Goal: Task Accomplishment & Management: Use online tool/utility

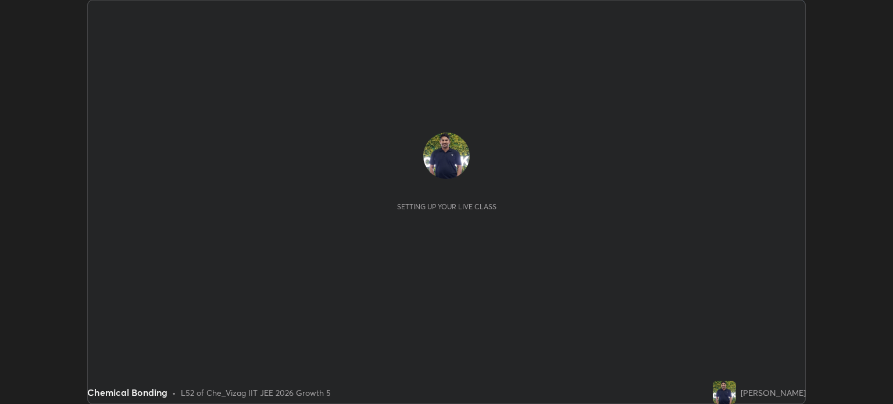
scroll to position [404, 892]
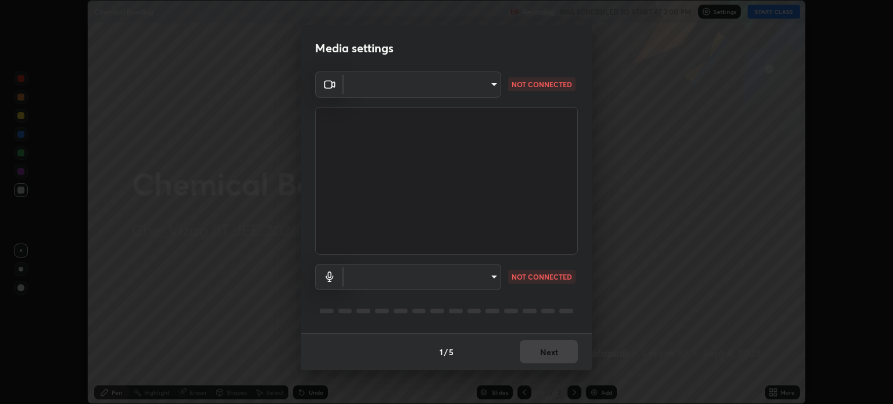
type input "5dbda886db4f7c7a8cf4c3ebe31bbc22a62543ff01453fb156569e74019cc146"
type input "communications"
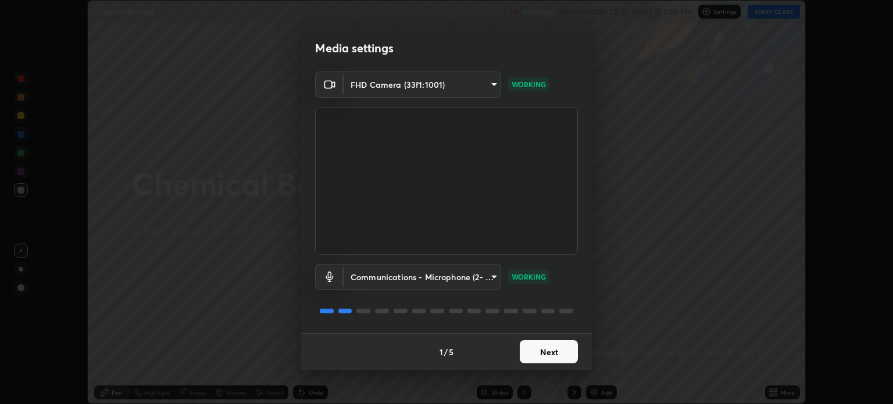
click at [548, 351] on button "Next" at bounding box center [549, 351] width 58 height 23
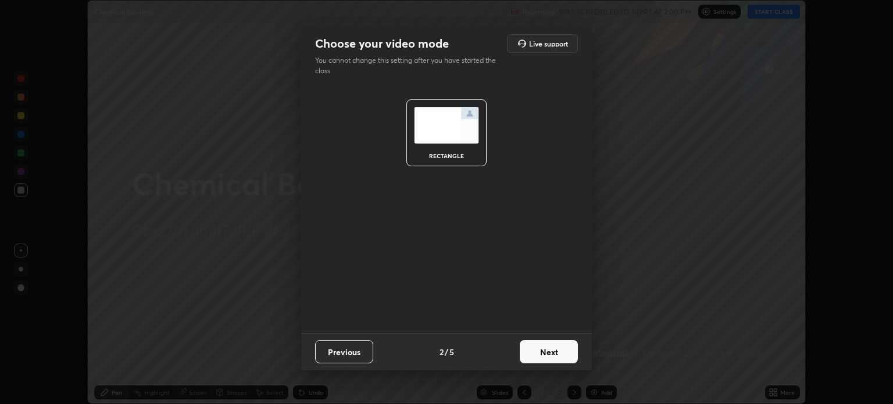
click at [546, 351] on button "Next" at bounding box center [549, 351] width 58 height 23
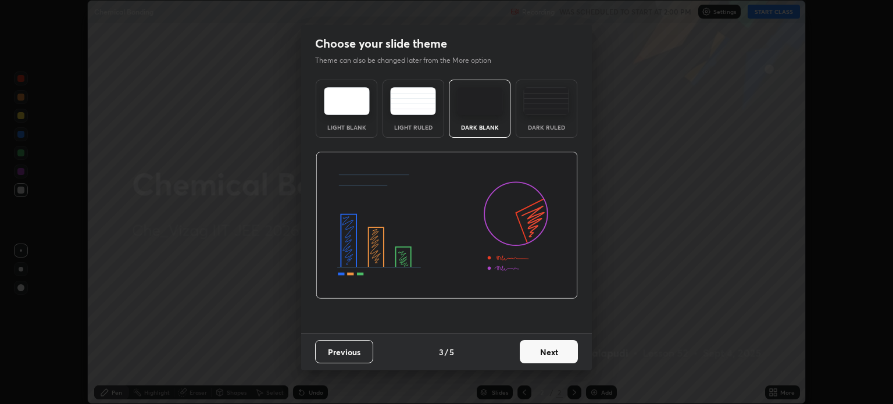
click at [348, 350] on button "Previous" at bounding box center [344, 351] width 58 height 23
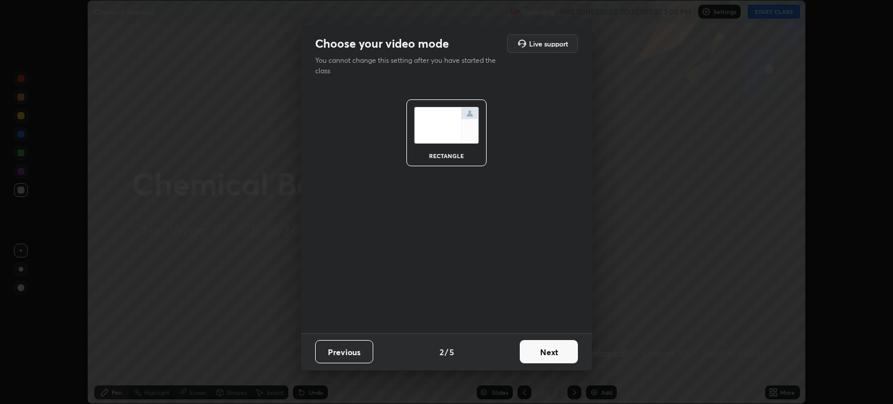
click at [348, 352] on button "Previous" at bounding box center [344, 351] width 58 height 23
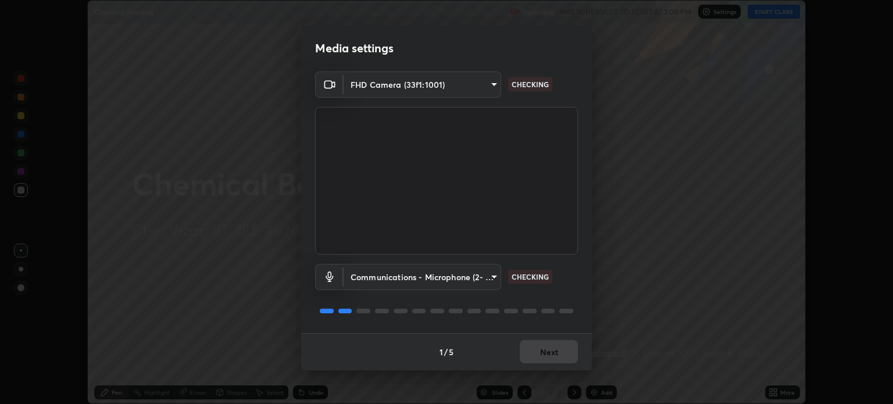
click at [491, 275] on body "Erase all Chemical Bonding Recording WAS SCHEDULED TO START AT 2:00 PM Settings…" at bounding box center [446, 202] width 893 height 404
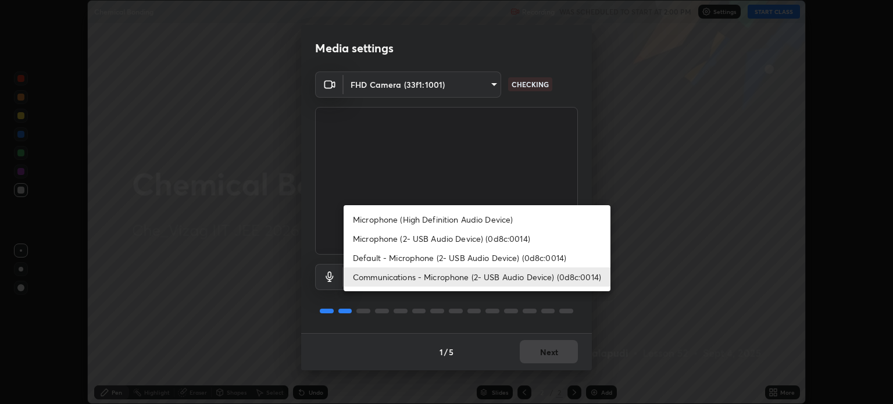
click at [621, 308] on div at bounding box center [446, 202] width 893 height 404
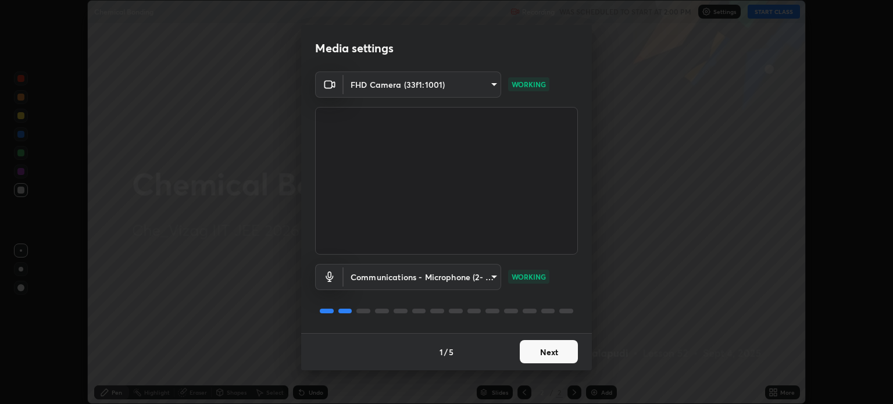
click at [550, 352] on button "Next" at bounding box center [549, 351] width 58 height 23
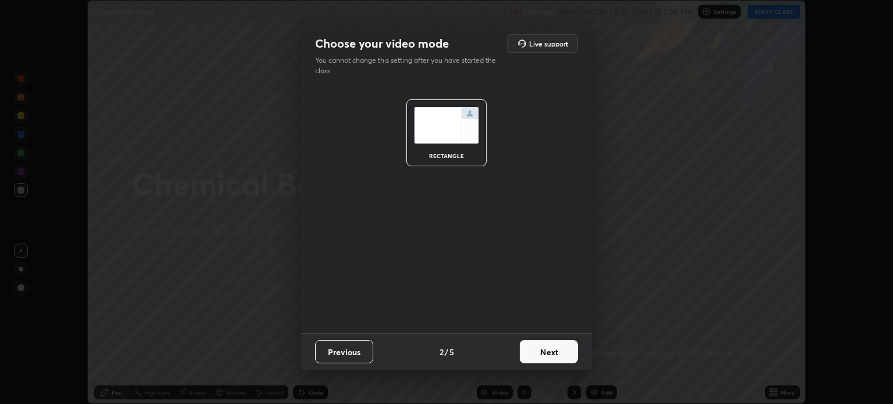
click at [550, 352] on button "Next" at bounding box center [549, 351] width 58 height 23
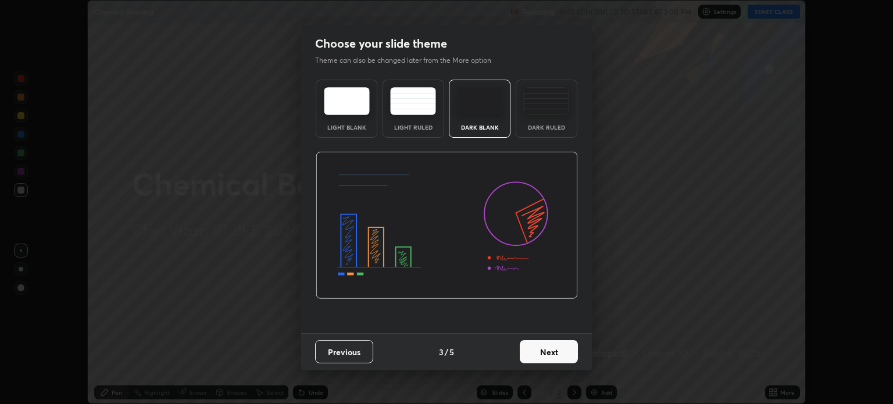
click at [552, 351] on button "Next" at bounding box center [549, 351] width 58 height 23
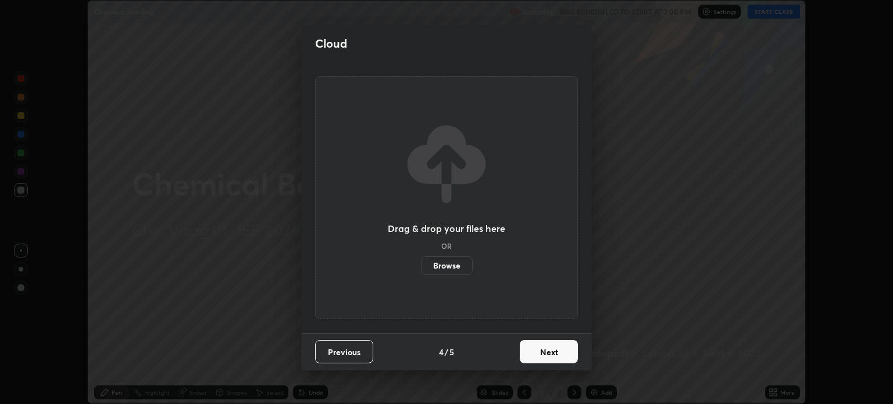
click at [553, 351] on button "Next" at bounding box center [549, 351] width 58 height 23
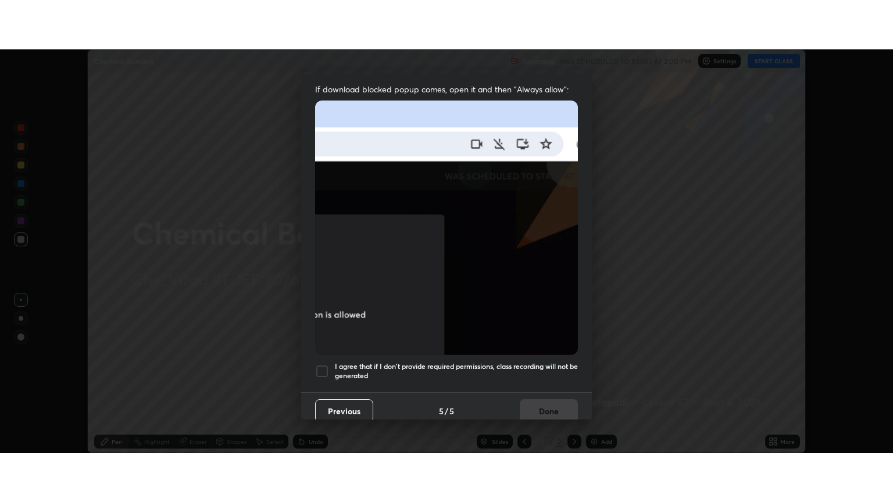
scroll to position [235, 0]
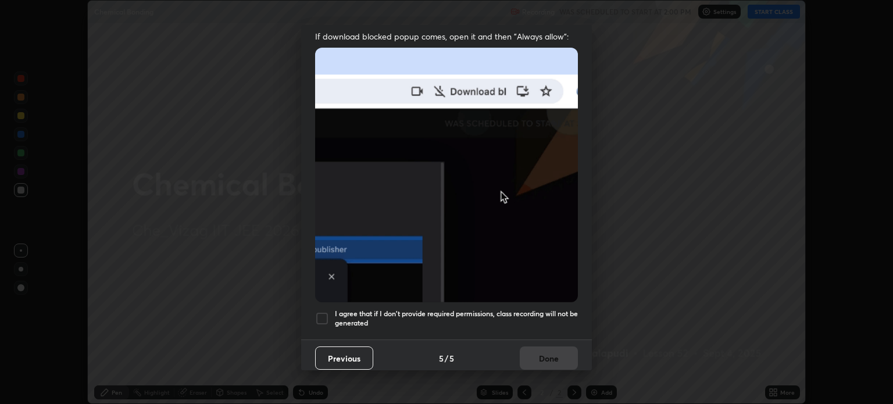
click at [324, 313] on div at bounding box center [322, 319] width 14 height 14
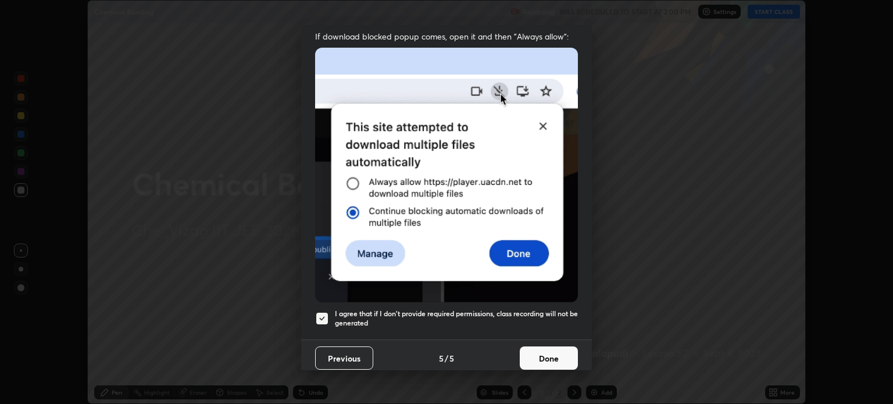
click at [548, 353] on button "Done" at bounding box center [549, 358] width 58 height 23
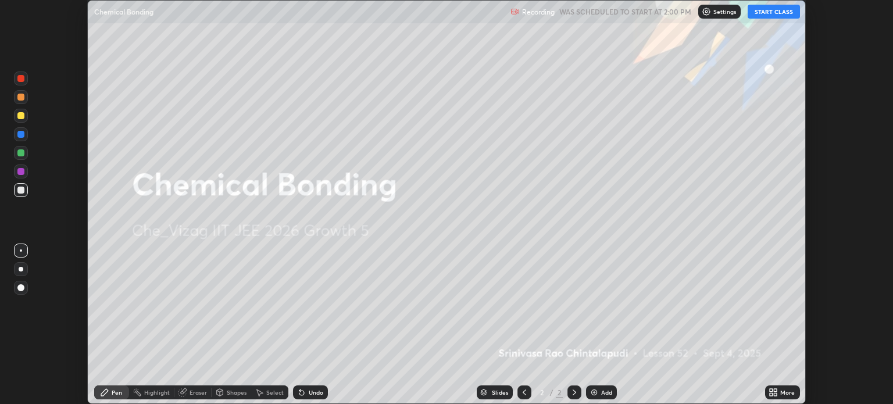
click at [601, 390] on div "Add" at bounding box center [606, 393] width 11 height 6
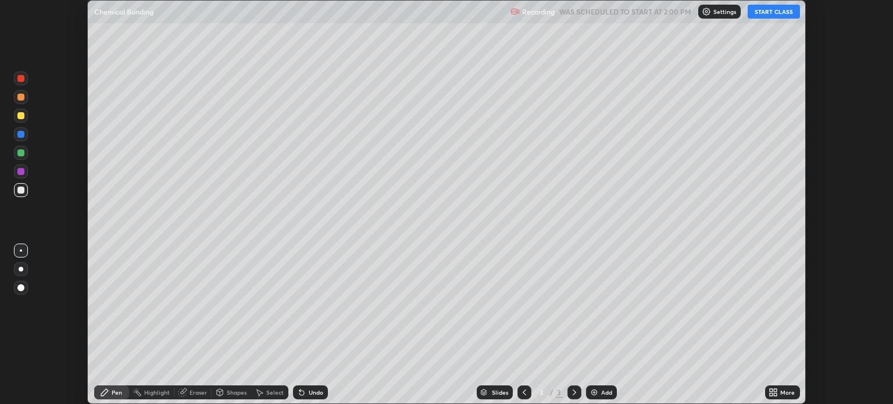
click at [771, 16] on button "START CLASS" at bounding box center [774, 12] width 52 height 14
click at [776, 394] on icon at bounding box center [775, 394] width 3 height 3
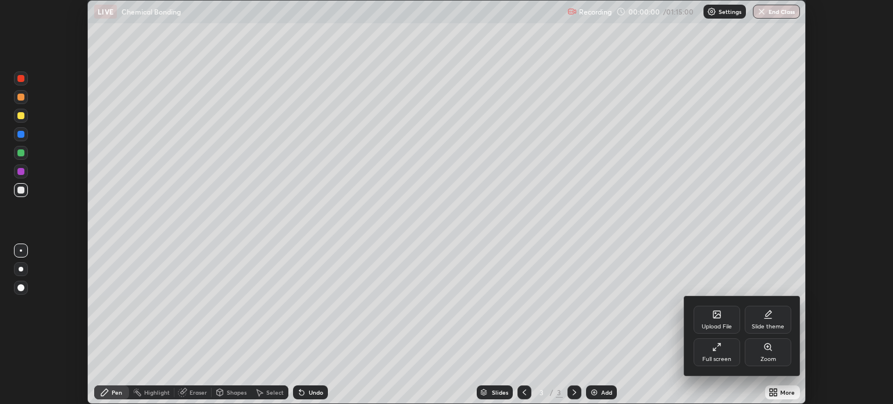
click at [716, 352] on div "Full screen" at bounding box center [717, 352] width 47 height 28
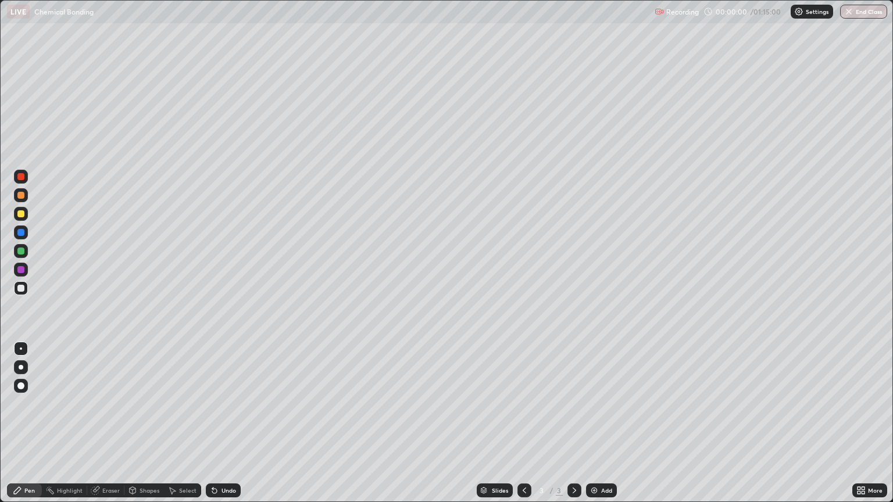
scroll to position [502, 893]
click at [20, 217] on div at bounding box center [20, 213] width 7 height 7
click at [19, 361] on div at bounding box center [21, 367] width 14 height 14
click at [21, 291] on div at bounding box center [20, 288] width 7 height 7
click at [20, 215] on div at bounding box center [20, 213] width 7 height 7
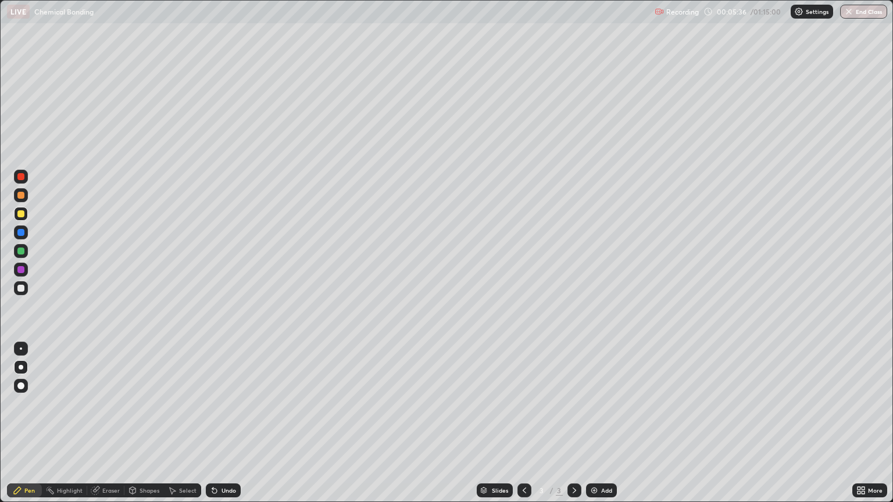
click at [22, 290] on div at bounding box center [20, 288] width 7 height 7
click at [224, 403] on div "Undo" at bounding box center [229, 491] width 15 height 6
click at [223, 403] on div "Undo" at bounding box center [223, 491] width 35 height 14
click at [228, 403] on div "Undo" at bounding box center [229, 491] width 15 height 6
click at [226, 403] on div "Undo" at bounding box center [223, 491] width 35 height 14
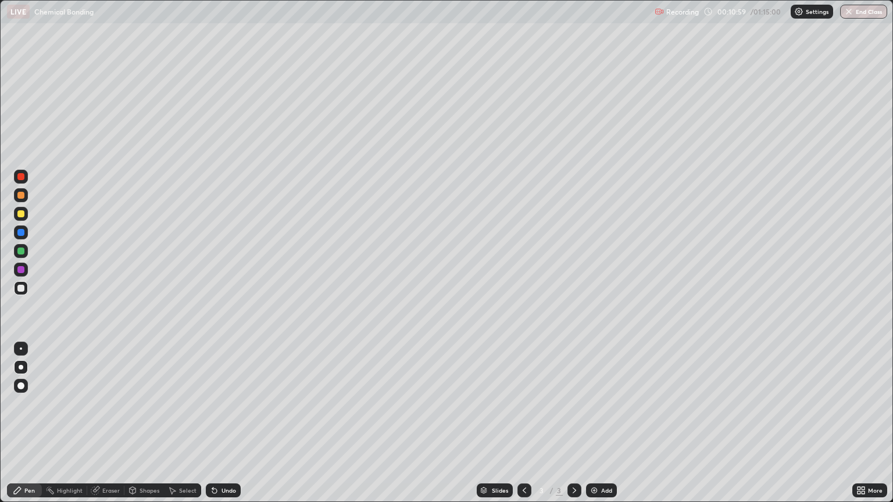
click at [596, 403] on div "Add" at bounding box center [601, 491] width 31 height 14
click at [22, 197] on div at bounding box center [20, 195] width 7 height 7
click at [23, 288] on div at bounding box center [20, 288] width 7 height 7
click at [23, 213] on div at bounding box center [20, 213] width 7 height 7
click at [228, 403] on div "Undo" at bounding box center [229, 491] width 15 height 6
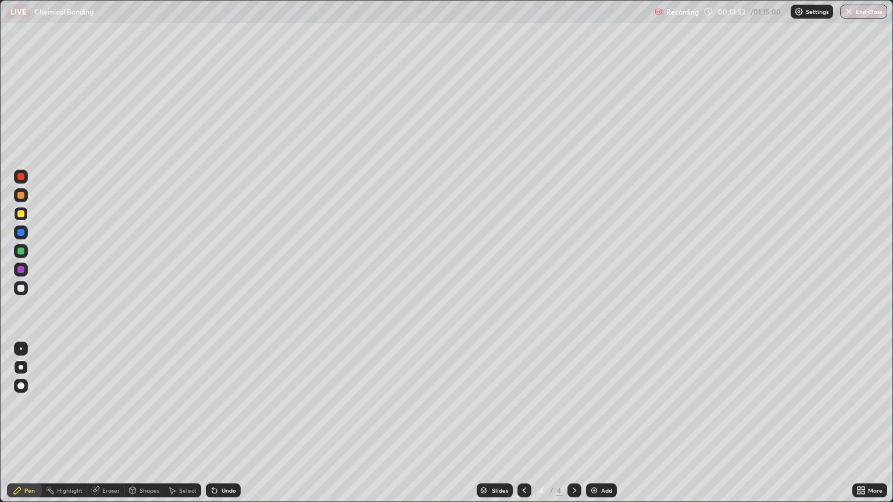
click at [20, 291] on div at bounding box center [20, 288] width 7 height 7
click at [21, 215] on div at bounding box center [20, 213] width 7 height 7
click at [20, 215] on div at bounding box center [20, 213] width 7 height 7
click at [222, 403] on div "Undo" at bounding box center [223, 491] width 35 height 14
click at [220, 403] on div "Undo" at bounding box center [223, 491] width 35 height 14
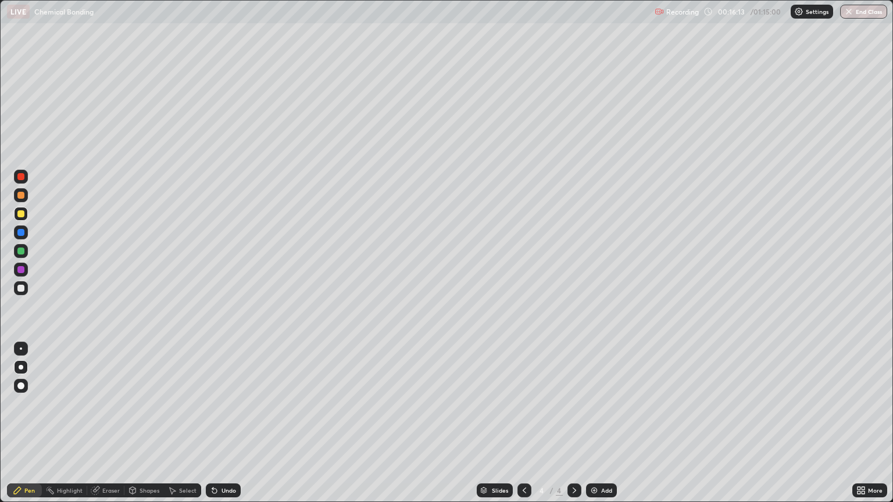
click at [217, 403] on div "Undo" at bounding box center [223, 491] width 35 height 14
click at [216, 403] on icon at bounding box center [214, 490] width 9 height 9
click at [523, 403] on icon at bounding box center [524, 490] width 9 height 9
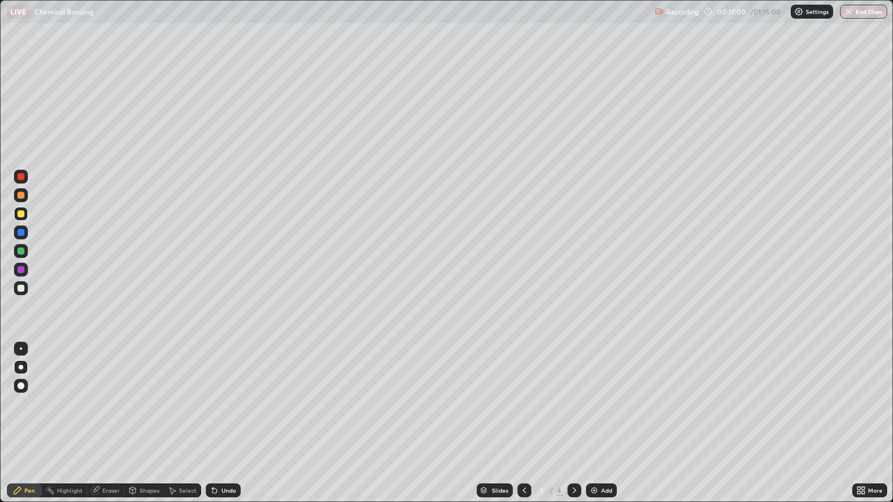
click at [20, 287] on div at bounding box center [20, 288] width 7 height 7
click at [572, 403] on icon at bounding box center [574, 490] width 9 height 9
click at [227, 403] on div "Undo" at bounding box center [223, 491] width 35 height 14
click at [226, 403] on div "Undo" at bounding box center [223, 491] width 35 height 14
click at [222, 403] on div "Undo" at bounding box center [221, 490] width 40 height 23
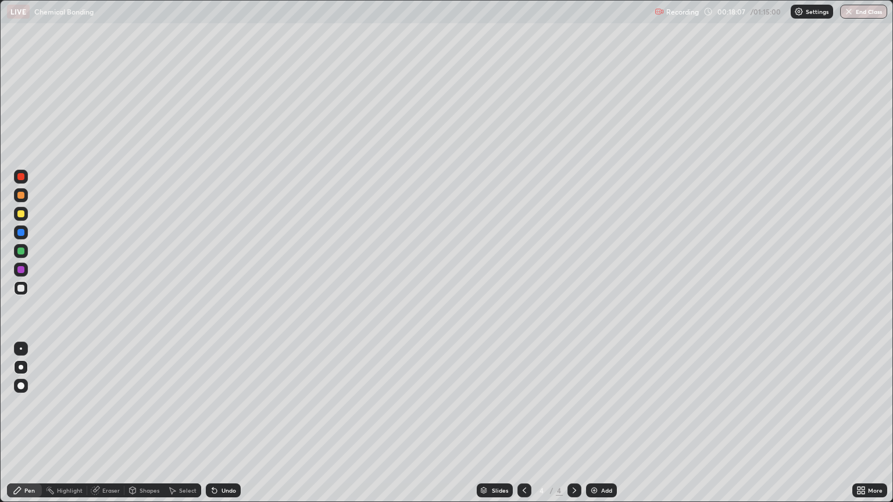
click at [227, 403] on div "Undo" at bounding box center [229, 491] width 15 height 6
click at [222, 403] on div "Undo" at bounding box center [229, 491] width 15 height 6
click at [23, 251] on div at bounding box center [20, 251] width 7 height 7
click at [593, 403] on img at bounding box center [594, 490] width 9 height 9
click at [517, 403] on div at bounding box center [524, 490] width 14 height 23
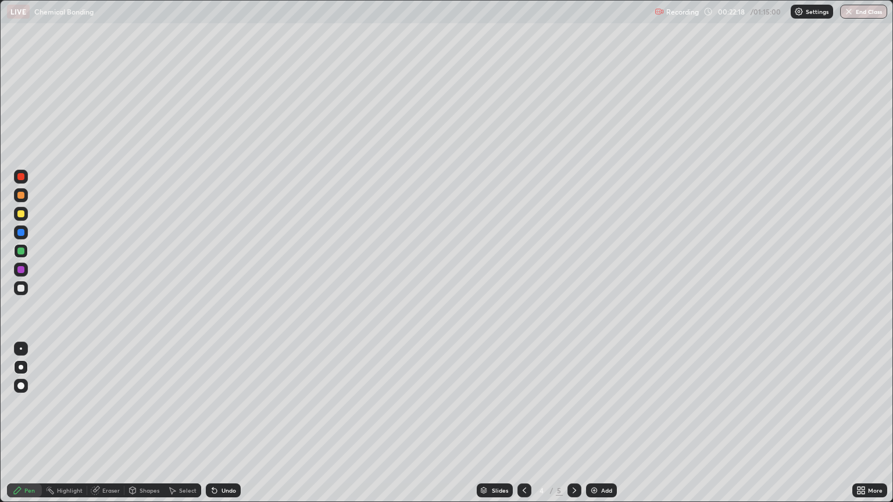
click at [594, 403] on img at bounding box center [594, 490] width 9 height 9
click at [22, 199] on div at bounding box center [21, 195] width 14 height 14
click at [21, 288] on div at bounding box center [20, 288] width 7 height 7
click at [230, 403] on div "Undo" at bounding box center [229, 491] width 15 height 6
click at [518, 403] on div at bounding box center [524, 491] width 14 height 14
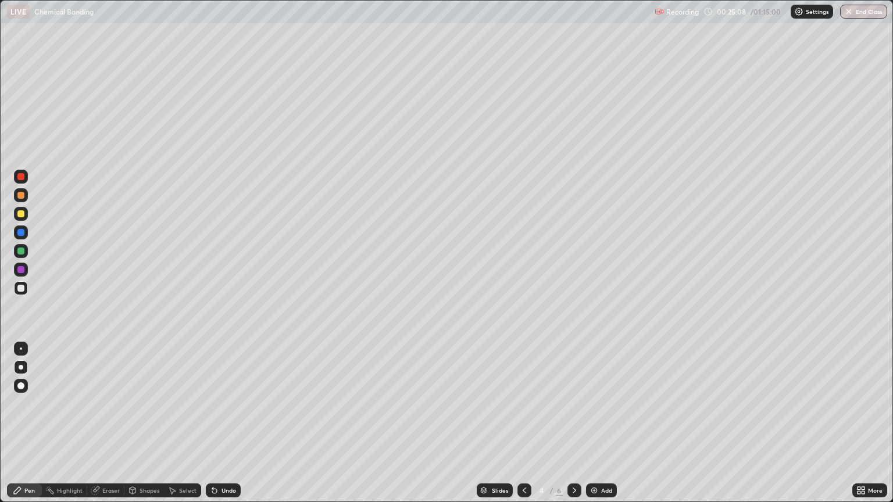
click at [573, 403] on icon at bounding box center [574, 490] width 9 height 9
click at [232, 403] on div "Undo" at bounding box center [229, 491] width 15 height 6
click at [523, 403] on icon at bounding box center [524, 490] width 9 height 9
click at [573, 403] on icon at bounding box center [574, 490] width 9 height 9
click at [22, 216] on div at bounding box center [20, 213] width 7 height 7
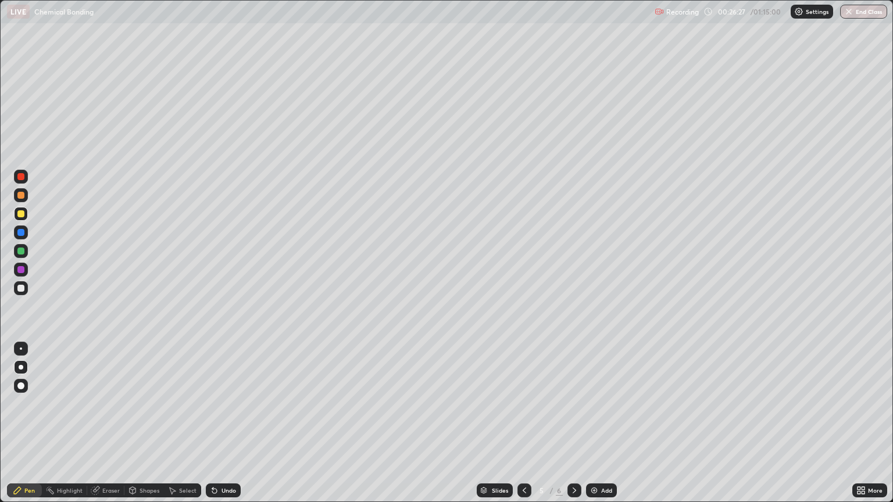
click at [523, 403] on icon at bounding box center [524, 490] width 9 height 9
click at [572, 403] on icon at bounding box center [574, 490] width 9 height 9
click at [22, 290] on div at bounding box center [20, 288] width 7 height 7
click at [224, 403] on div "Undo" at bounding box center [223, 491] width 35 height 14
click at [222, 403] on div "Undo" at bounding box center [223, 491] width 35 height 14
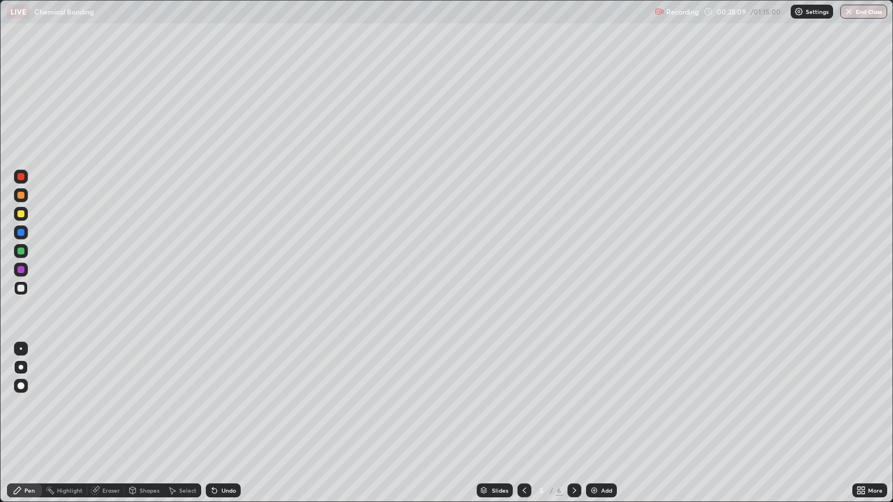
click at [223, 403] on div "Undo" at bounding box center [229, 491] width 15 height 6
click at [226, 403] on div "Undo" at bounding box center [229, 491] width 15 height 6
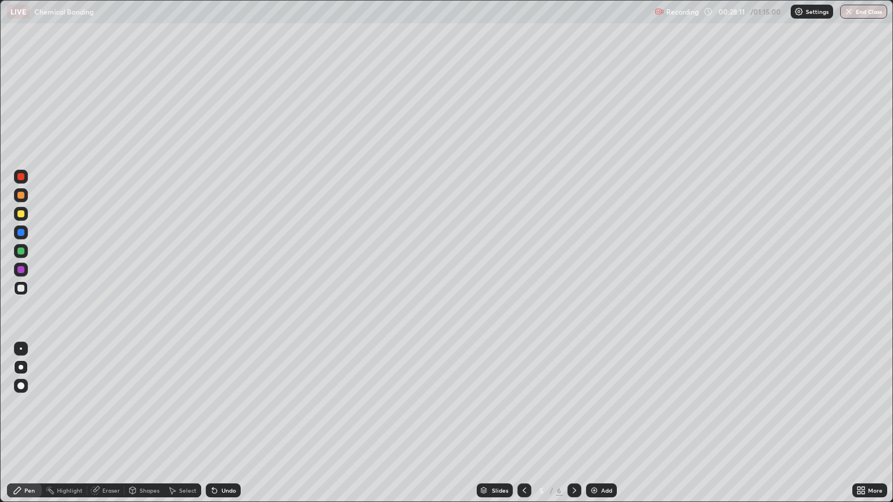
click at [226, 403] on div "Undo" at bounding box center [229, 491] width 15 height 6
click at [222, 403] on div "Undo" at bounding box center [229, 491] width 15 height 6
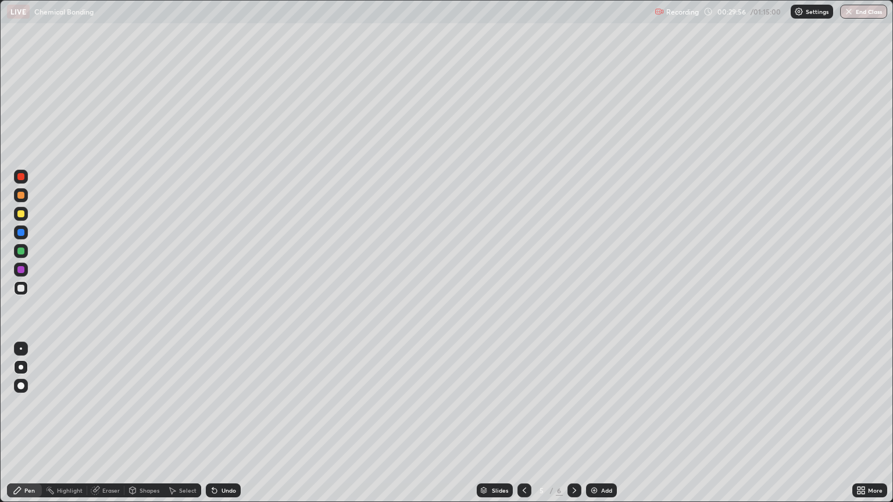
click at [19, 216] on div at bounding box center [20, 213] width 7 height 7
click at [27, 270] on div at bounding box center [21, 270] width 14 height 14
click at [26, 249] on div at bounding box center [21, 251] width 14 height 14
click at [596, 403] on img at bounding box center [594, 490] width 9 height 9
click at [517, 403] on div at bounding box center [524, 491] width 14 height 14
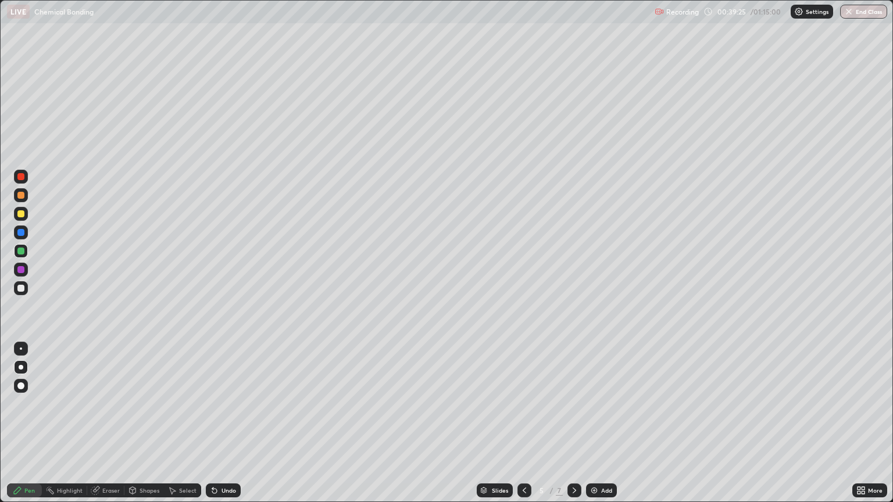
click at [594, 403] on img at bounding box center [594, 490] width 9 height 9
click at [522, 403] on icon at bounding box center [524, 490] width 9 height 9
click at [572, 403] on icon at bounding box center [574, 490] width 9 height 9
click at [20, 198] on div at bounding box center [20, 195] width 7 height 7
click at [21, 215] on div at bounding box center [20, 213] width 7 height 7
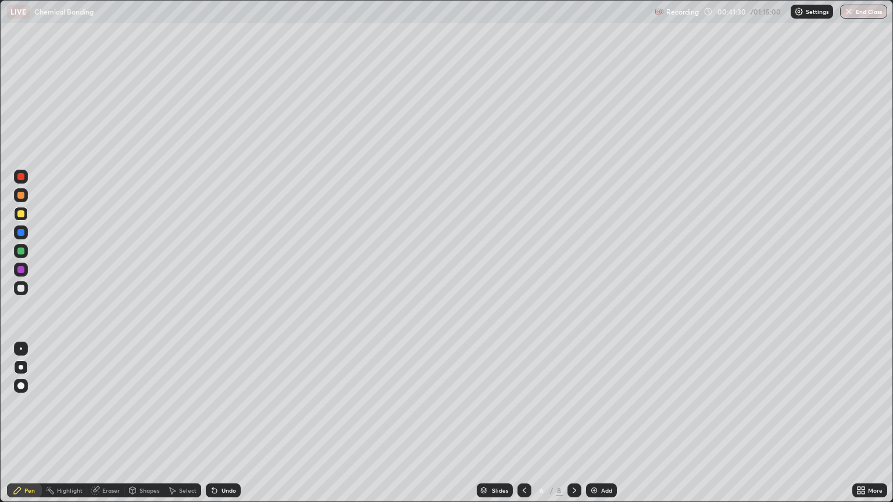
click at [21, 287] on div at bounding box center [20, 288] width 7 height 7
click at [222, 403] on div "Undo" at bounding box center [229, 491] width 15 height 6
click at [523, 403] on icon at bounding box center [524, 490] width 9 height 9
click at [567, 403] on div at bounding box center [574, 491] width 14 height 14
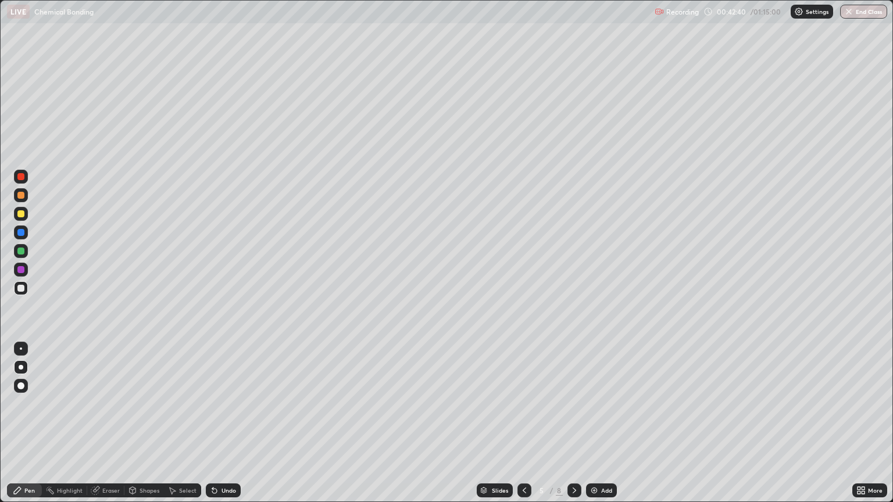
click at [560, 403] on div "8" at bounding box center [559, 490] width 7 height 10
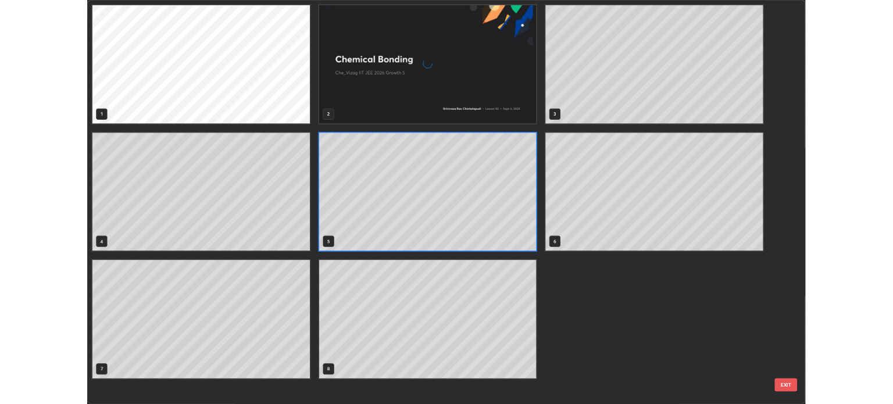
scroll to position [498, 886]
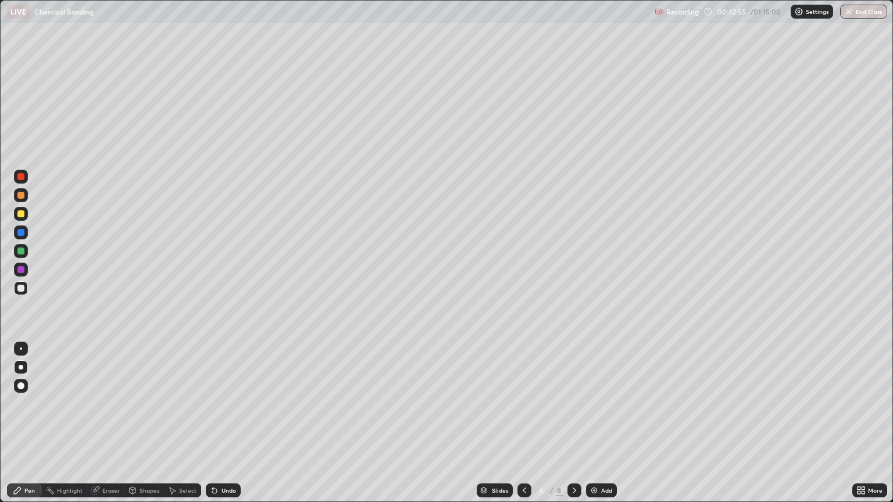
click at [116, 403] on div "Eraser" at bounding box center [110, 491] width 17 height 6
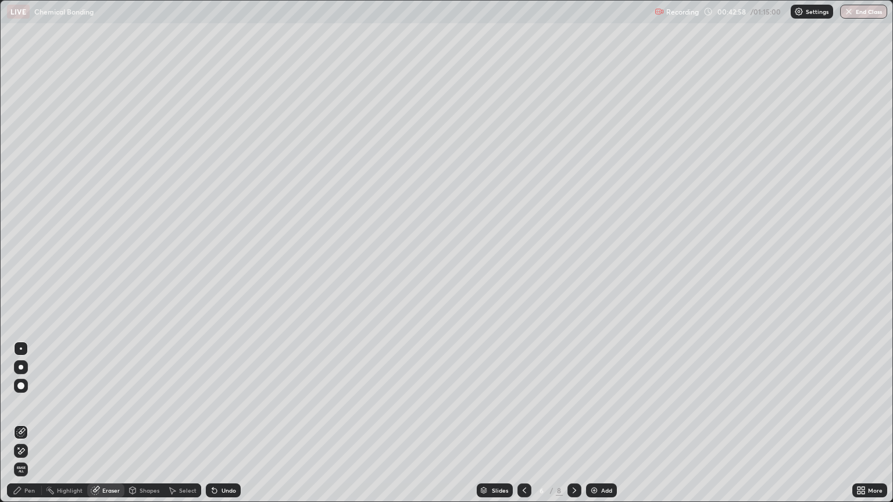
click at [36, 403] on div "Pen" at bounding box center [24, 491] width 35 height 14
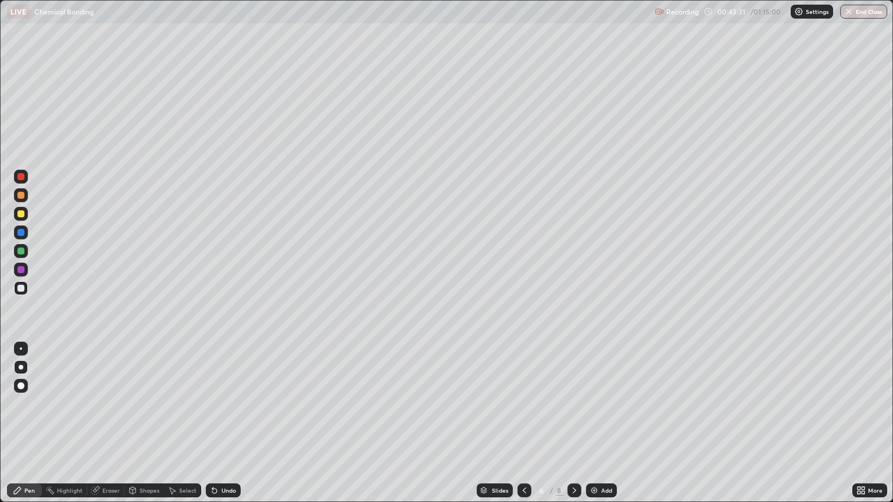
click at [20, 197] on div at bounding box center [20, 195] width 7 height 7
click at [222, 403] on div "Undo" at bounding box center [223, 491] width 35 height 14
click at [20, 288] on div at bounding box center [20, 288] width 7 height 7
click at [21, 288] on div at bounding box center [20, 288] width 7 height 7
click at [110, 403] on div "Eraser" at bounding box center [110, 491] width 17 height 6
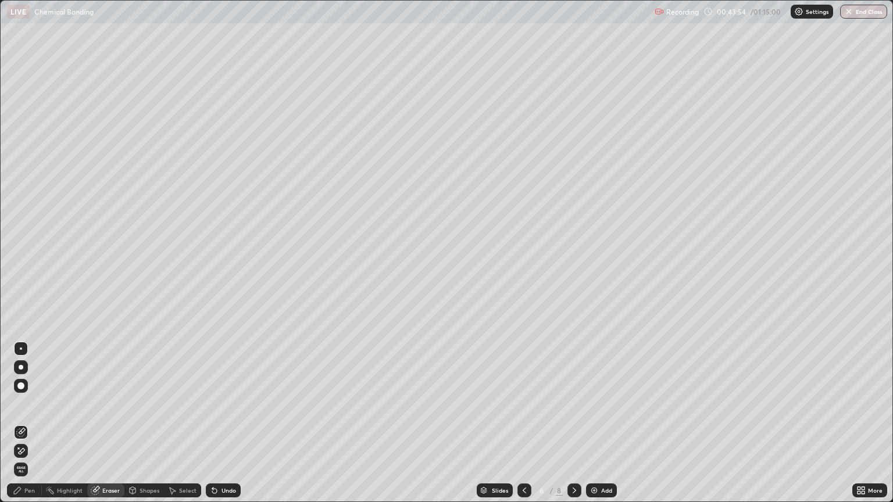
click at [31, 403] on div "Pen" at bounding box center [24, 491] width 35 height 14
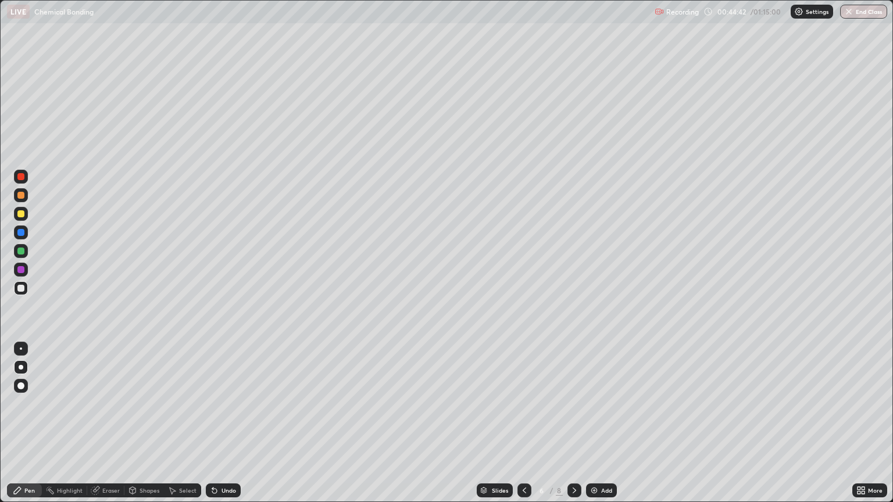
click at [22, 253] on div at bounding box center [20, 251] width 7 height 7
click at [103, 403] on div "Eraser" at bounding box center [105, 491] width 37 height 14
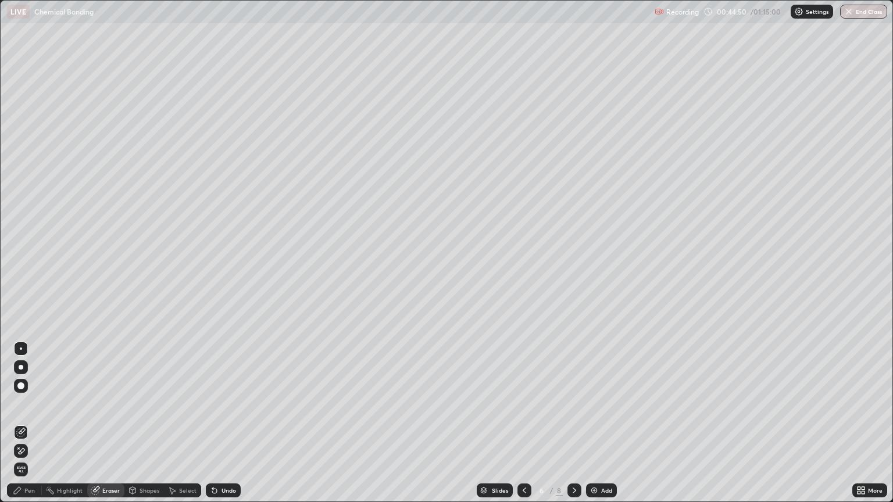
click at [33, 403] on div "Pen" at bounding box center [24, 491] width 35 height 14
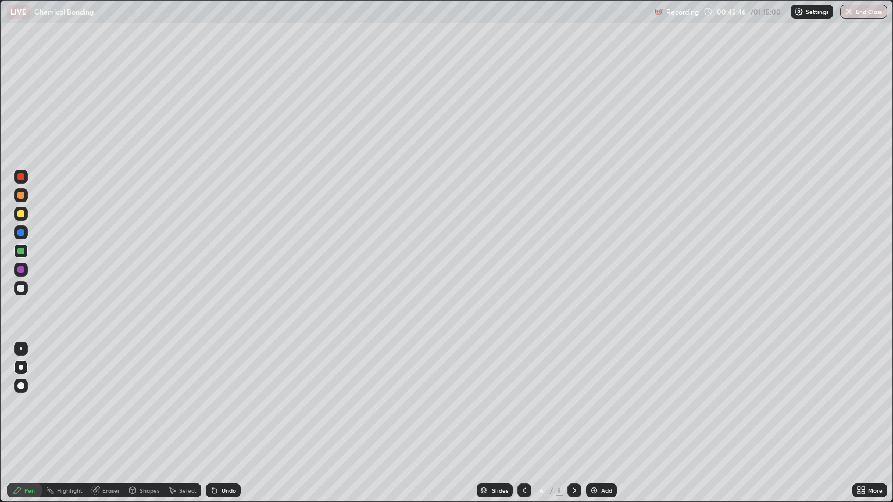
click at [227, 403] on div "Undo" at bounding box center [229, 491] width 15 height 6
click at [20, 290] on div at bounding box center [20, 288] width 7 height 7
click at [231, 403] on div "Undo" at bounding box center [229, 491] width 15 height 6
click at [228, 403] on div "Undo" at bounding box center [229, 491] width 15 height 6
click at [226, 403] on div "Undo" at bounding box center [223, 491] width 35 height 14
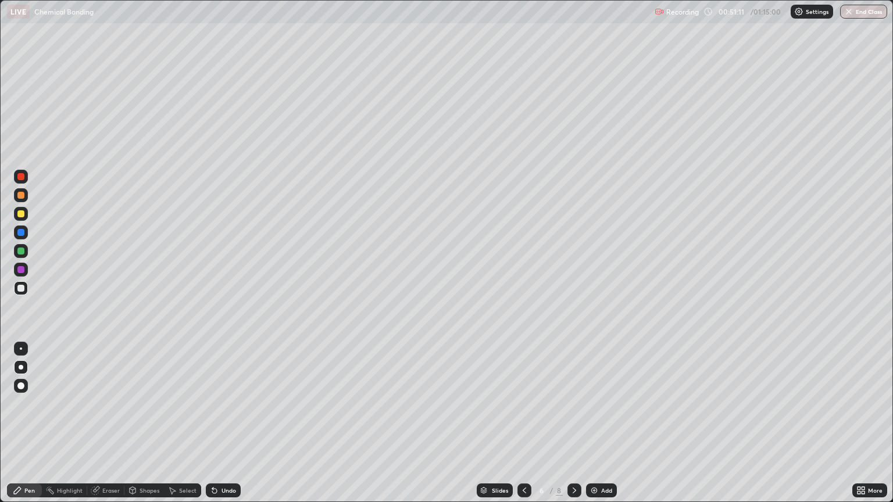
click at [22, 195] on div at bounding box center [20, 195] width 7 height 7
click at [570, 403] on icon at bounding box center [574, 490] width 9 height 9
click at [523, 403] on icon at bounding box center [524, 490] width 9 height 9
click at [573, 403] on icon at bounding box center [574, 490] width 9 height 9
click at [22, 291] on div at bounding box center [20, 288] width 7 height 7
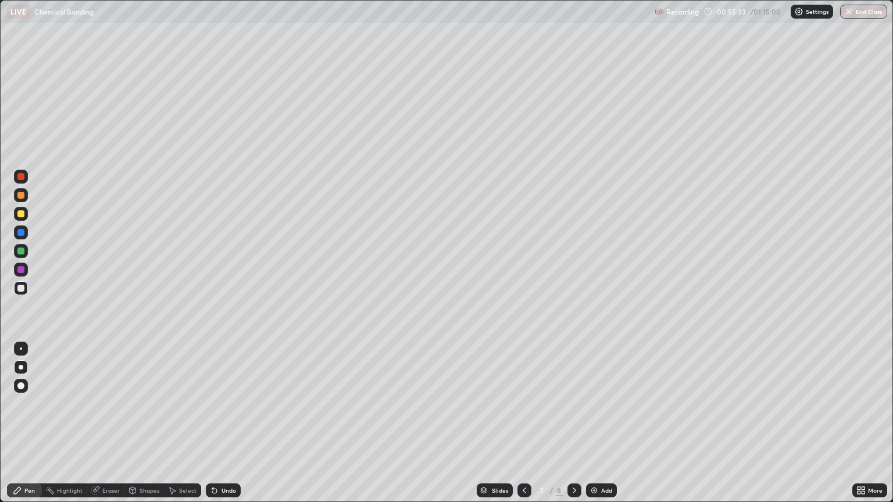
click at [226, 403] on div "Undo" at bounding box center [229, 491] width 15 height 6
click at [226, 403] on div "Undo" at bounding box center [223, 491] width 35 height 14
click at [223, 403] on div "Undo" at bounding box center [223, 491] width 35 height 14
click at [231, 403] on div "Undo" at bounding box center [229, 491] width 15 height 6
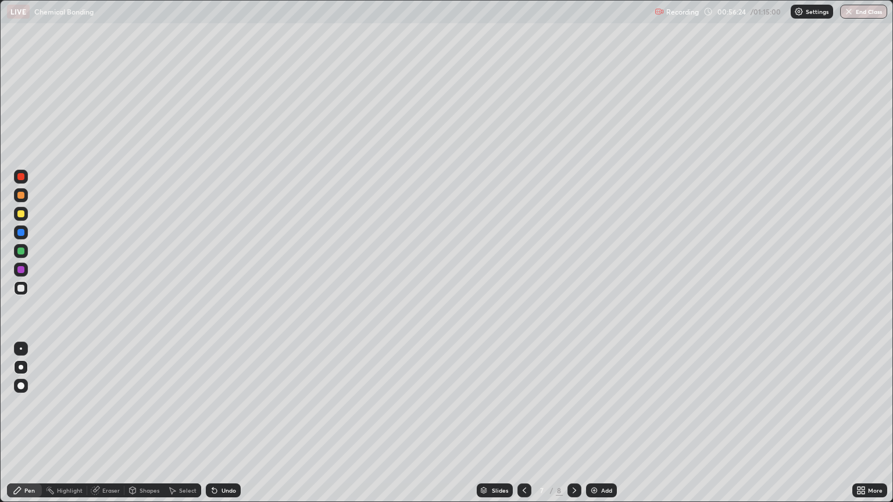
click at [218, 403] on div "Undo" at bounding box center [223, 491] width 35 height 14
click at [216, 403] on div "Undo" at bounding box center [223, 491] width 35 height 14
click at [521, 403] on icon at bounding box center [524, 490] width 9 height 9
click at [523, 403] on icon at bounding box center [524, 490] width 9 height 9
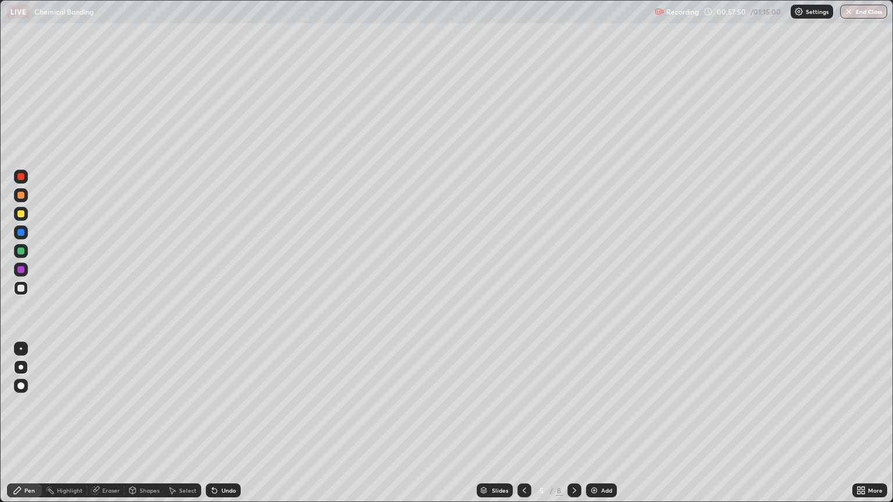
click at [517, 403] on div at bounding box center [524, 491] width 14 height 14
click at [523, 403] on icon at bounding box center [524, 490] width 9 height 9
click at [573, 403] on icon at bounding box center [574, 490] width 9 height 9
click at [571, 403] on icon at bounding box center [574, 490] width 9 height 9
click at [573, 403] on icon at bounding box center [574, 490] width 9 height 9
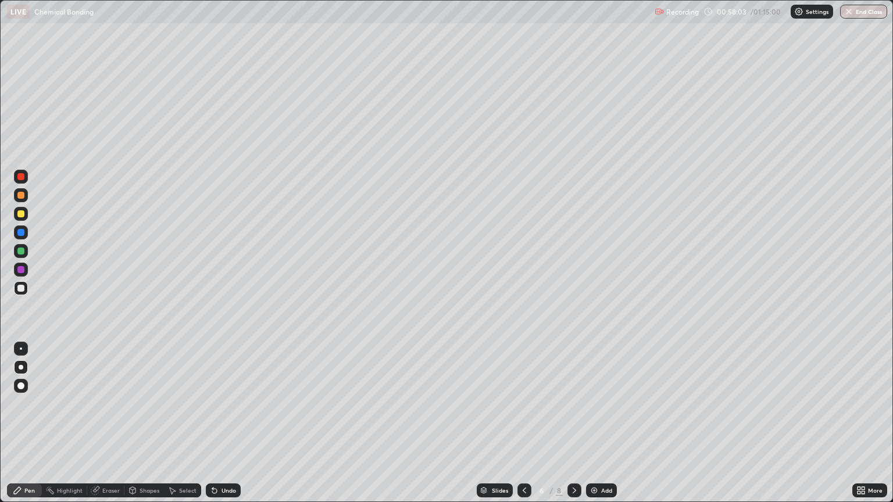
click at [573, 403] on icon at bounding box center [574, 490] width 9 height 9
click at [568, 403] on div at bounding box center [574, 491] width 14 height 14
click at [519, 403] on div at bounding box center [524, 491] width 14 height 14
click at [226, 403] on div "Undo" at bounding box center [229, 491] width 15 height 6
click at [226, 403] on div "Undo" at bounding box center [223, 491] width 35 height 14
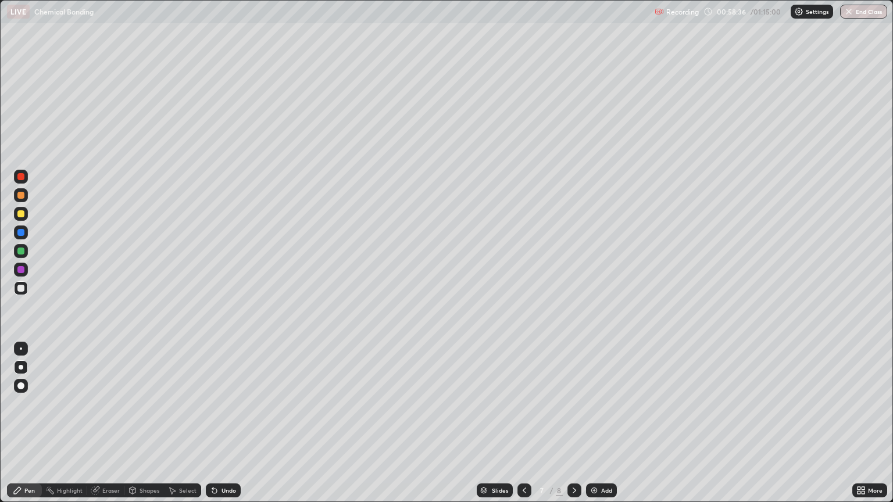
click at [226, 403] on div "Undo" at bounding box center [223, 491] width 35 height 14
click at [228, 403] on div "Undo" at bounding box center [229, 491] width 15 height 6
click at [223, 403] on div "Undo" at bounding box center [223, 491] width 35 height 14
click at [21, 215] on div at bounding box center [20, 213] width 7 height 7
click at [877, 11] on button "End Class" at bounding box center [863, 12] width 47 height 14
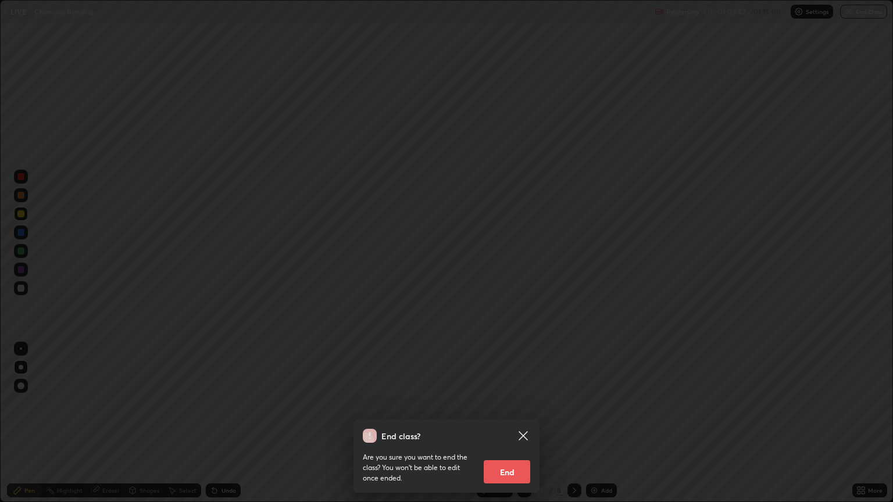
click at [507, 403] on button "End" at bounding box center [507, 471] width 47 height 23
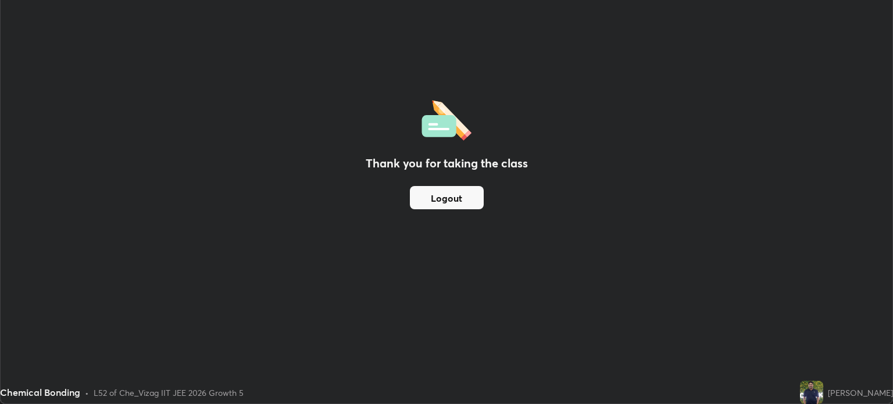
scroll to position [57733, 57245]
